Goal: Use online tool/utility: Utilize a website feature to perform a specific function

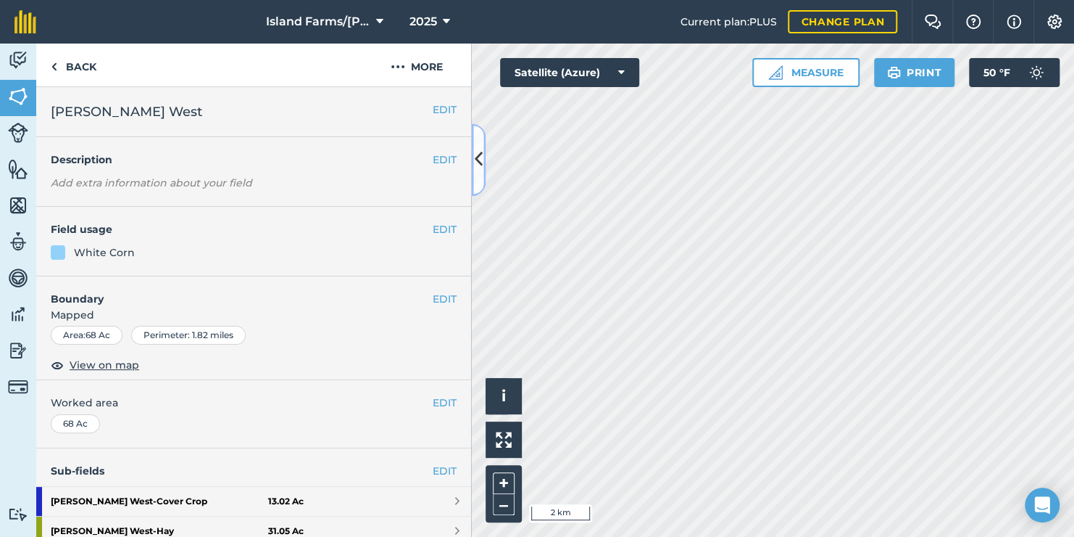
click at [481, 155] on icon at bounding box center [479, 159] width 8 height 25
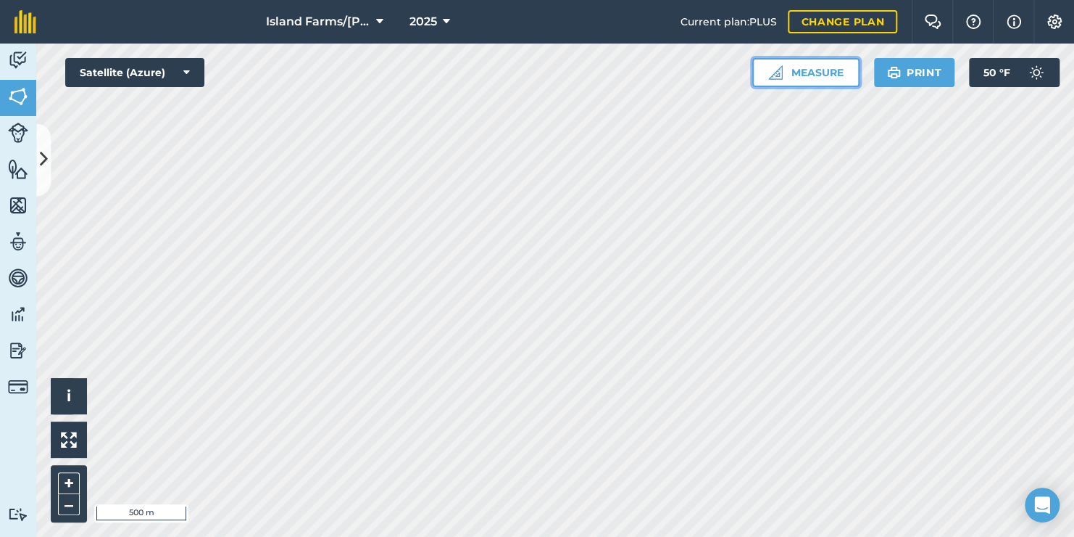
click at [831, 72] on button "Measure" at bounding box center [806, 72] width 107 height 29
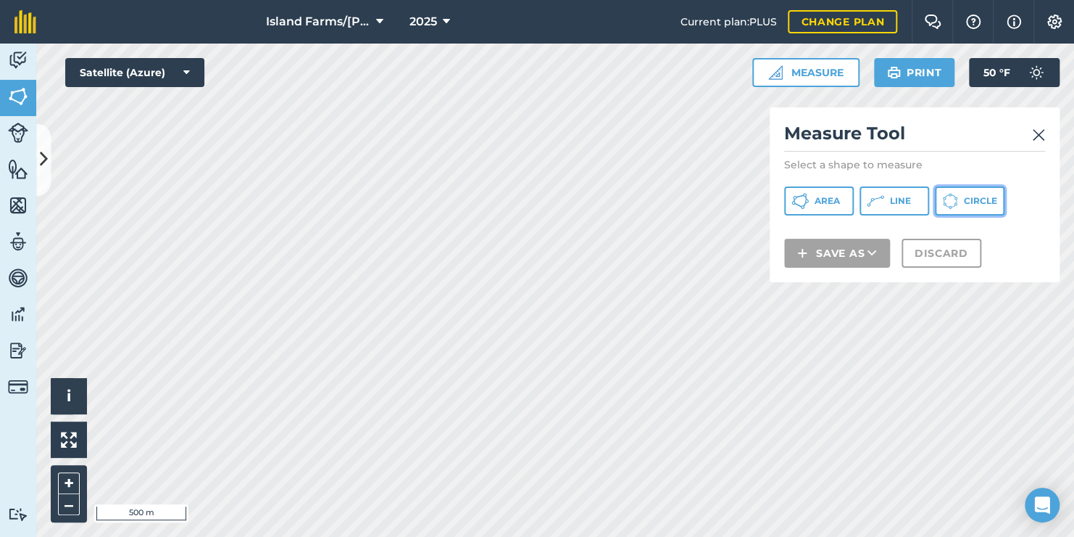
click at [968, 197] on span "Circle" at bounding box center [980, 201] width 33 height 12
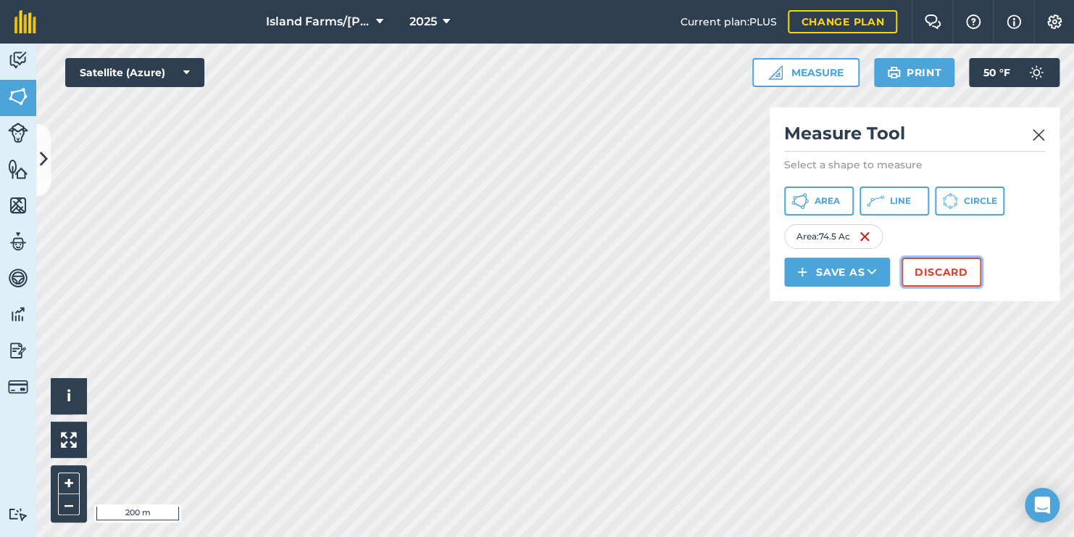
click at [946, 276] on button "Discard" at bounding box center [942, 271] width 80 height 29
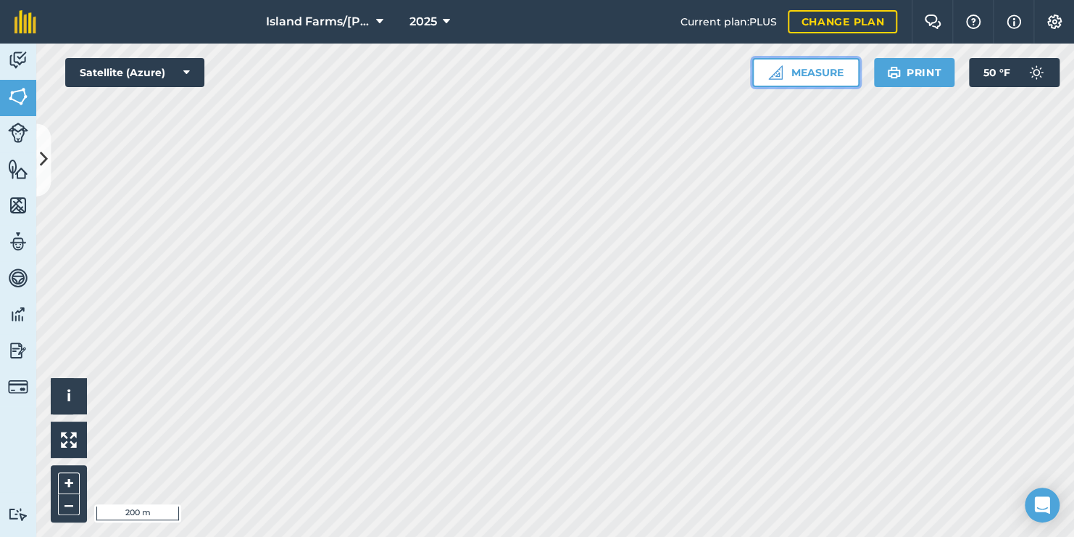
click at [836, 77] on button "Measure" at bounding box center [806, 72] width 107 height 29
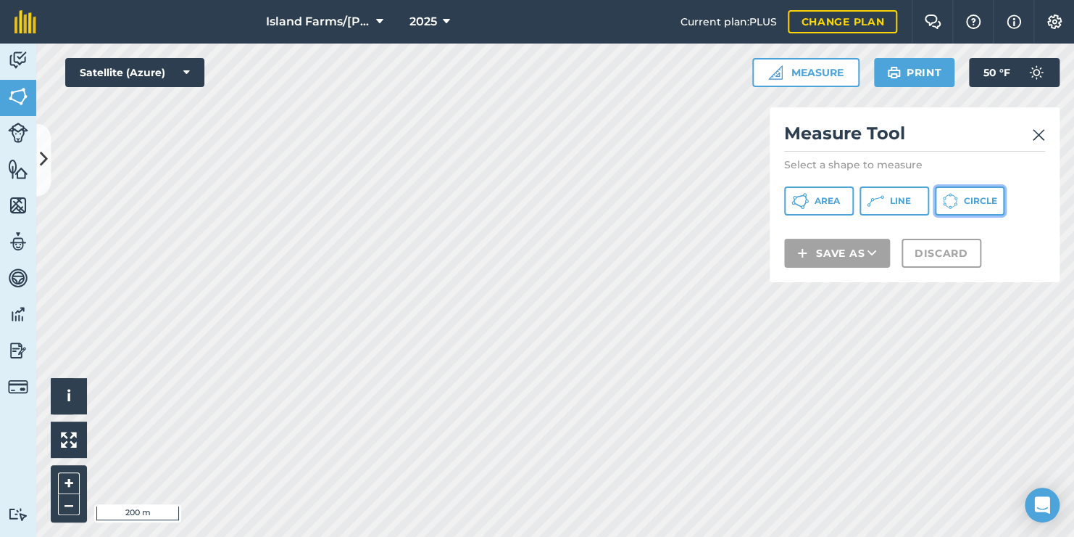
click at [958, 201] on icon at bounding box center [951, 201] width 16 height 16
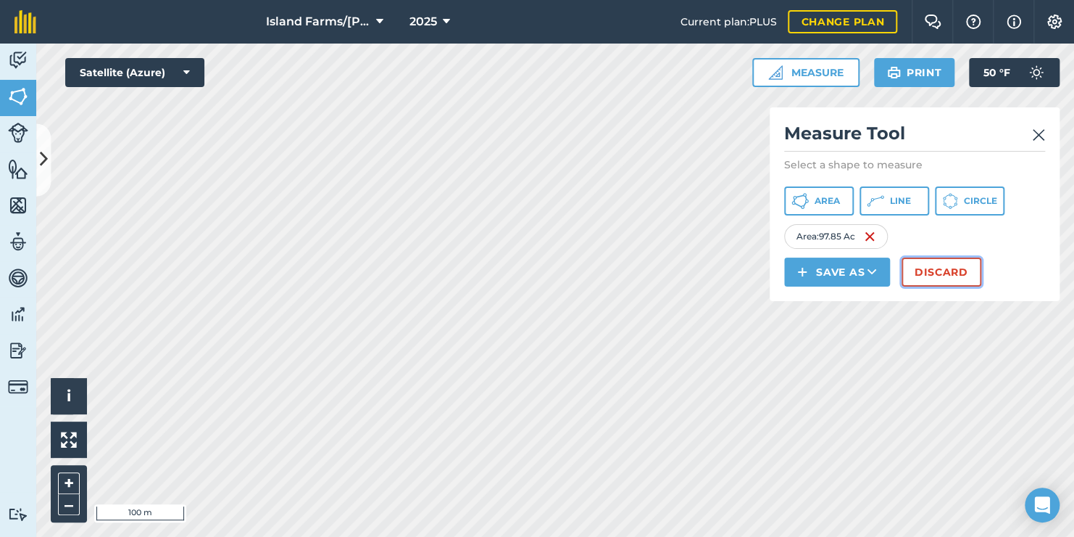
click at [954, 270] on button "Discard" at bounding box center [942, 271] width 80 height 29
